Goal: Transaction & Acquisition: Purchase product/service

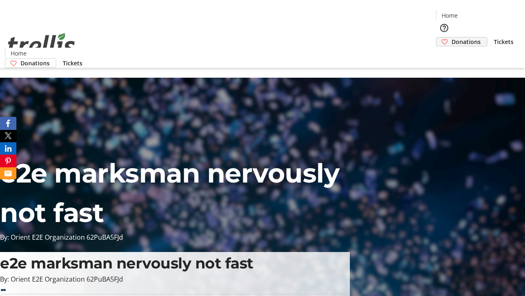
click at [452, 37] on span "Donations" at bounding box center [466, 41] width 29 height 9
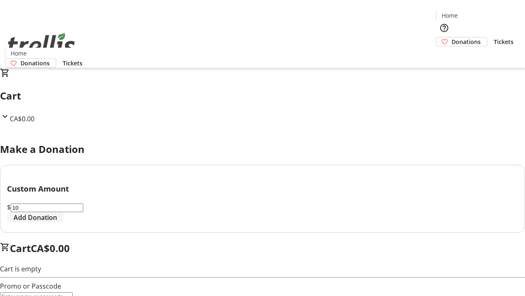
click at [57, 222] on span "Add Donation" at bounding box center [36, 217] width 44 height 10
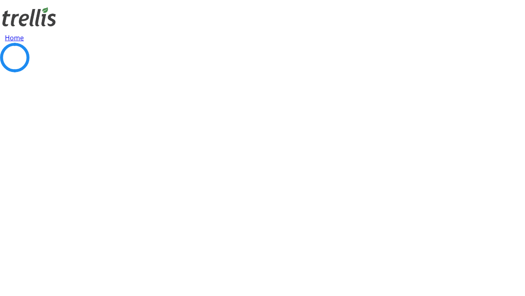
select select "CA"
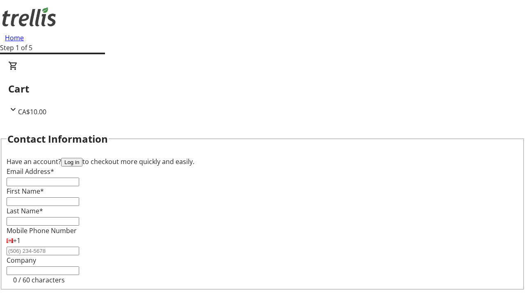
click at [83, 158] on button "Log in" at bounding box center [71, 162] width 21 height 9
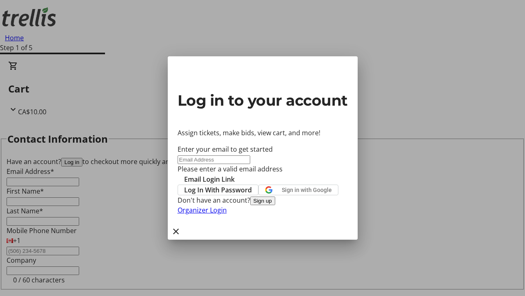
click at [275, 205] on button "Sign up" at bounding box center [262, 200] width 25 height 9
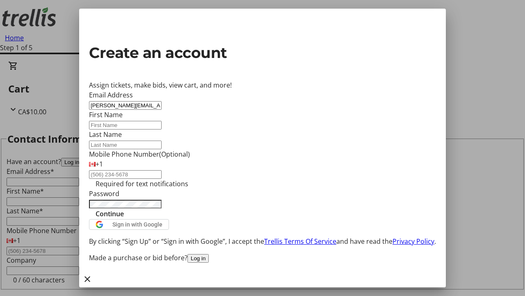
type input "[PERSON_NAME][EMAIL_ADDRESS][DOMAIN_NAME]"
type input "[PERSON_NAME]"
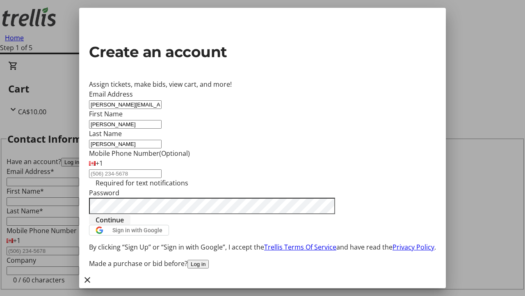
click at [124, 225] on span "Continue" at bounding box center [110, 220] width 28 height 10
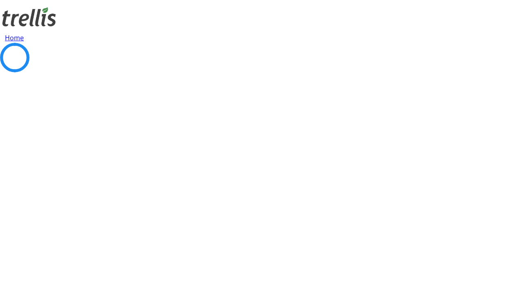
select select "CA"
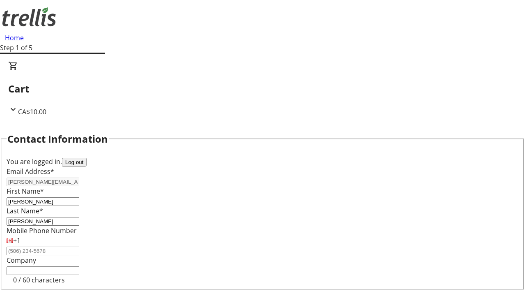
type input "[STREET_ADDRESS][PERSON_NAME]"
select select "CA"
